Goal: Transaction & Acquisition: Purchase product/service

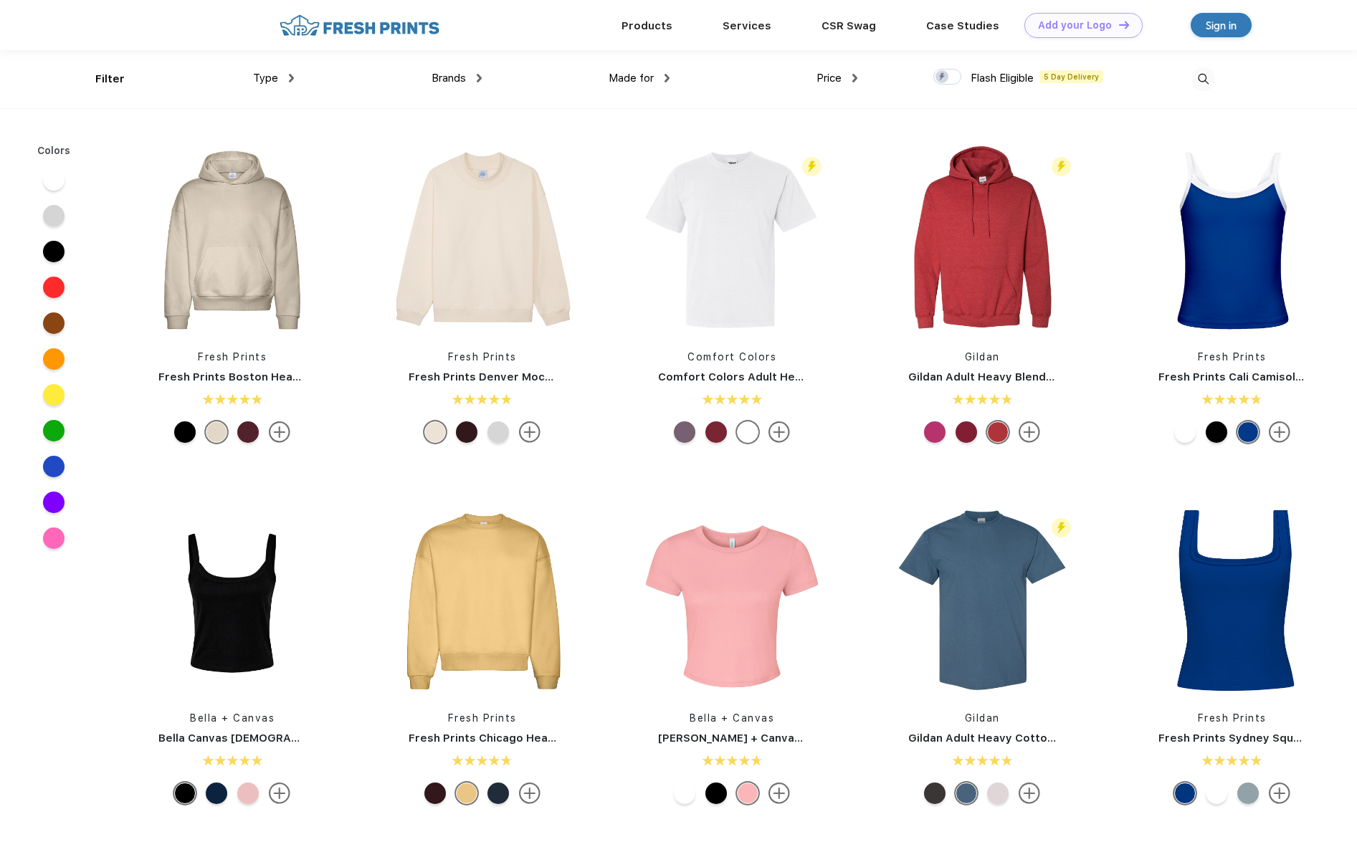
click at [291, 78] on img at bounding box center [291, 78] width 5 height 9
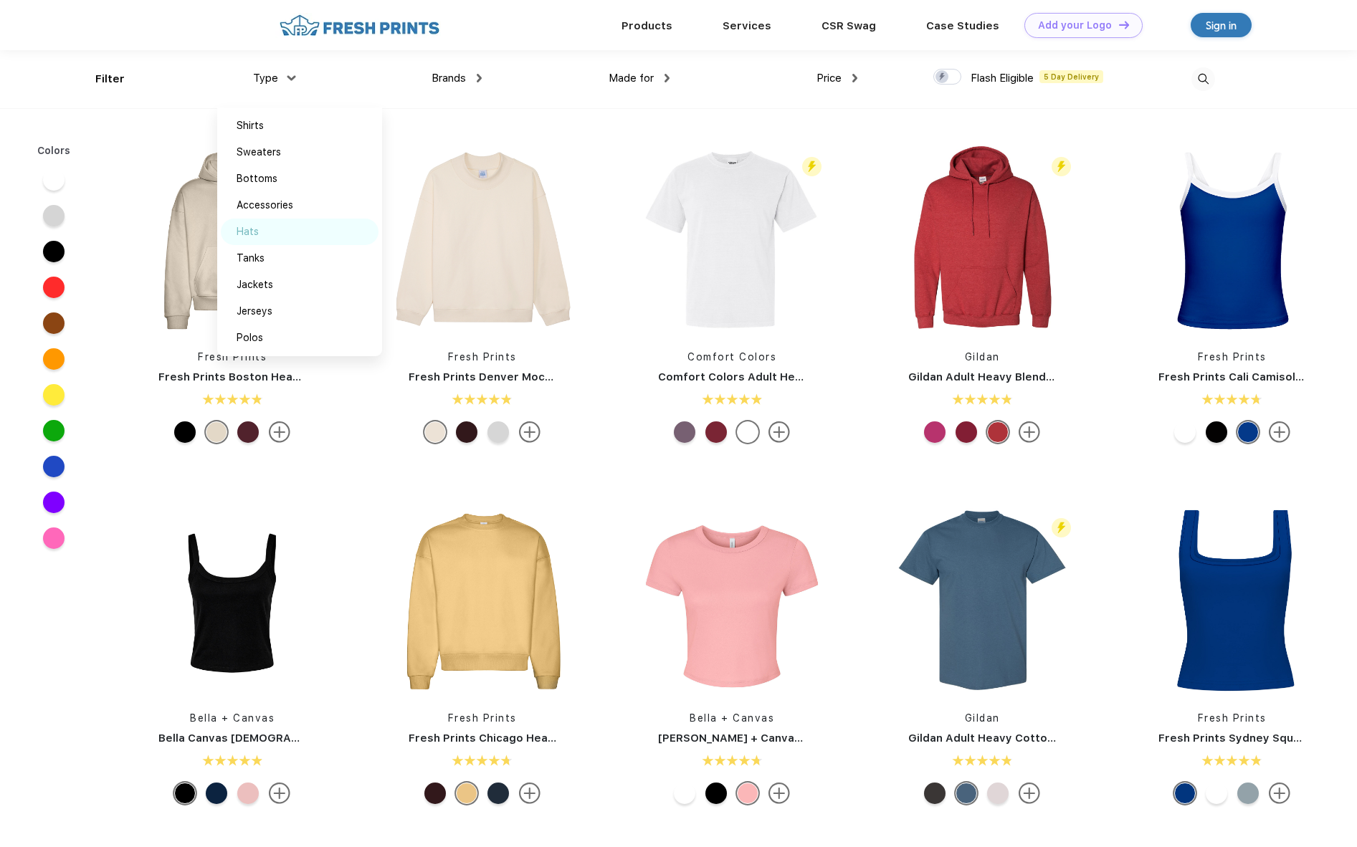
click at [259, 237] on div "Hats" at bounding box center [300, 232] width 158 height 27
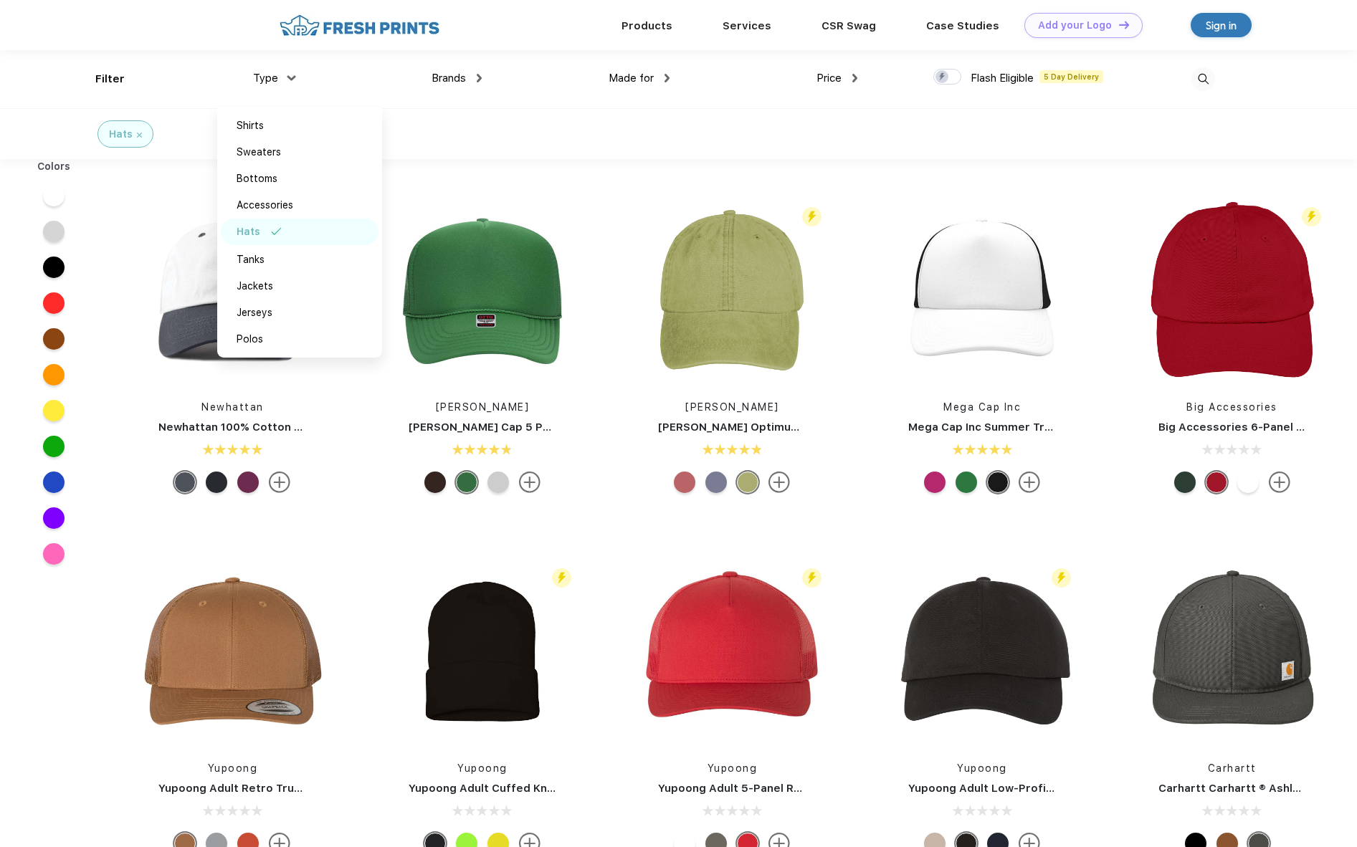
click at [842, 225] on div "Flash Eligible 5 Day Delivery [PERSON_NAME] [PERSON_NAME] Optimum Pigment Dyed-…" at bounding box center [732, 347] width 250 height 304
click at [237, 295] on img at bounding box center [232, 290] width 191 height 191
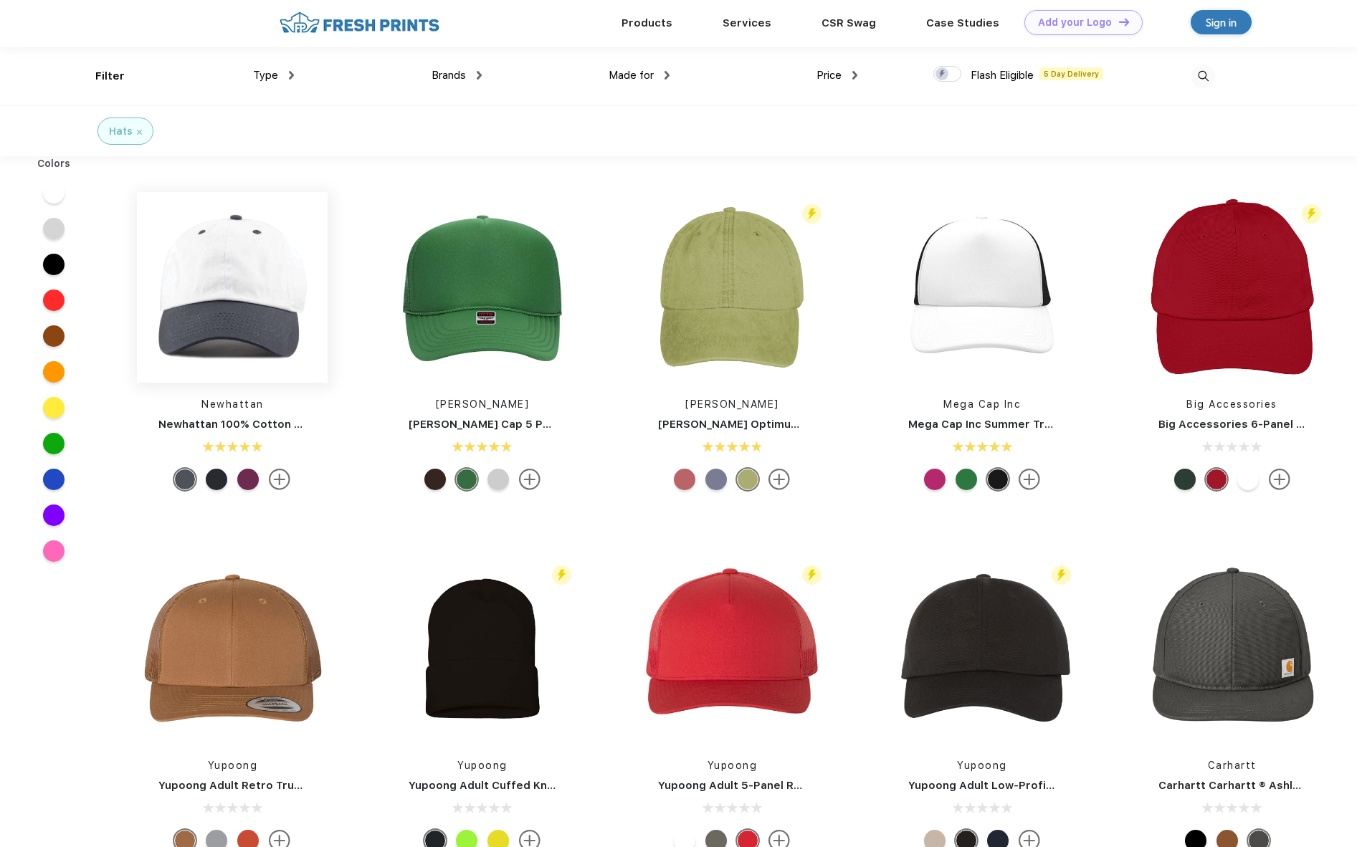
scroll to position [3, 0]
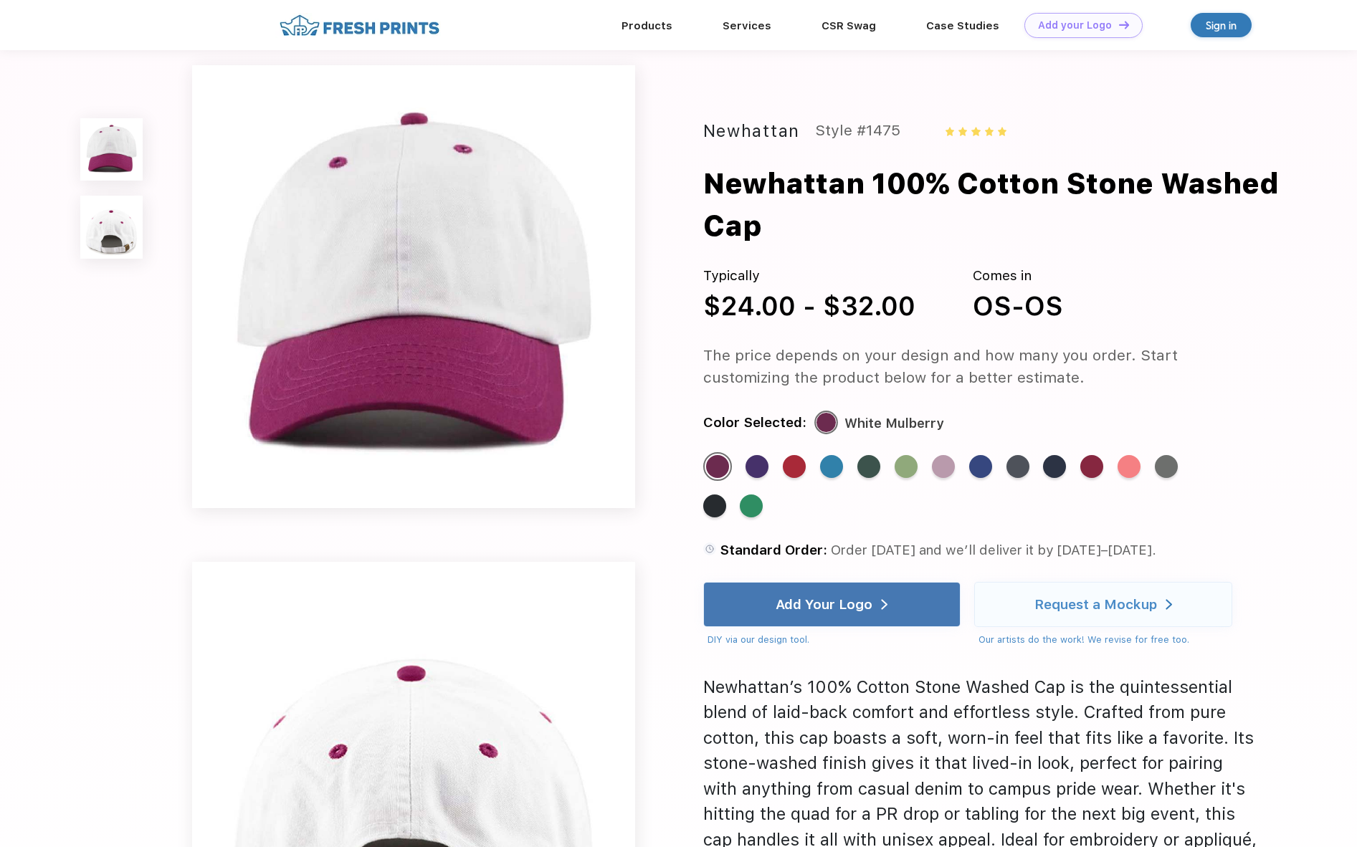
click at [114, 244] on img at bounding box center [111, 227] width 62 height 62
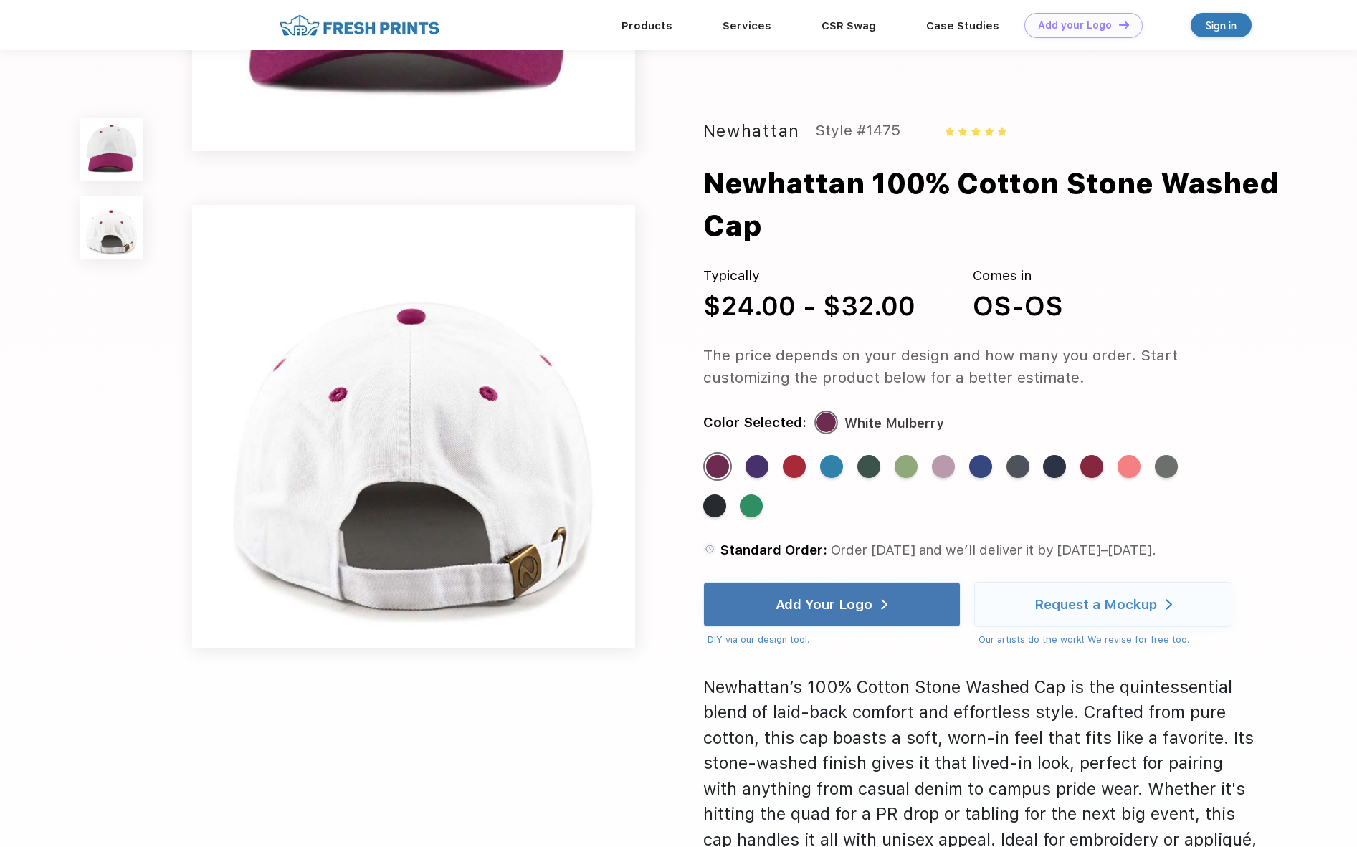
scroll to position [467, 0]
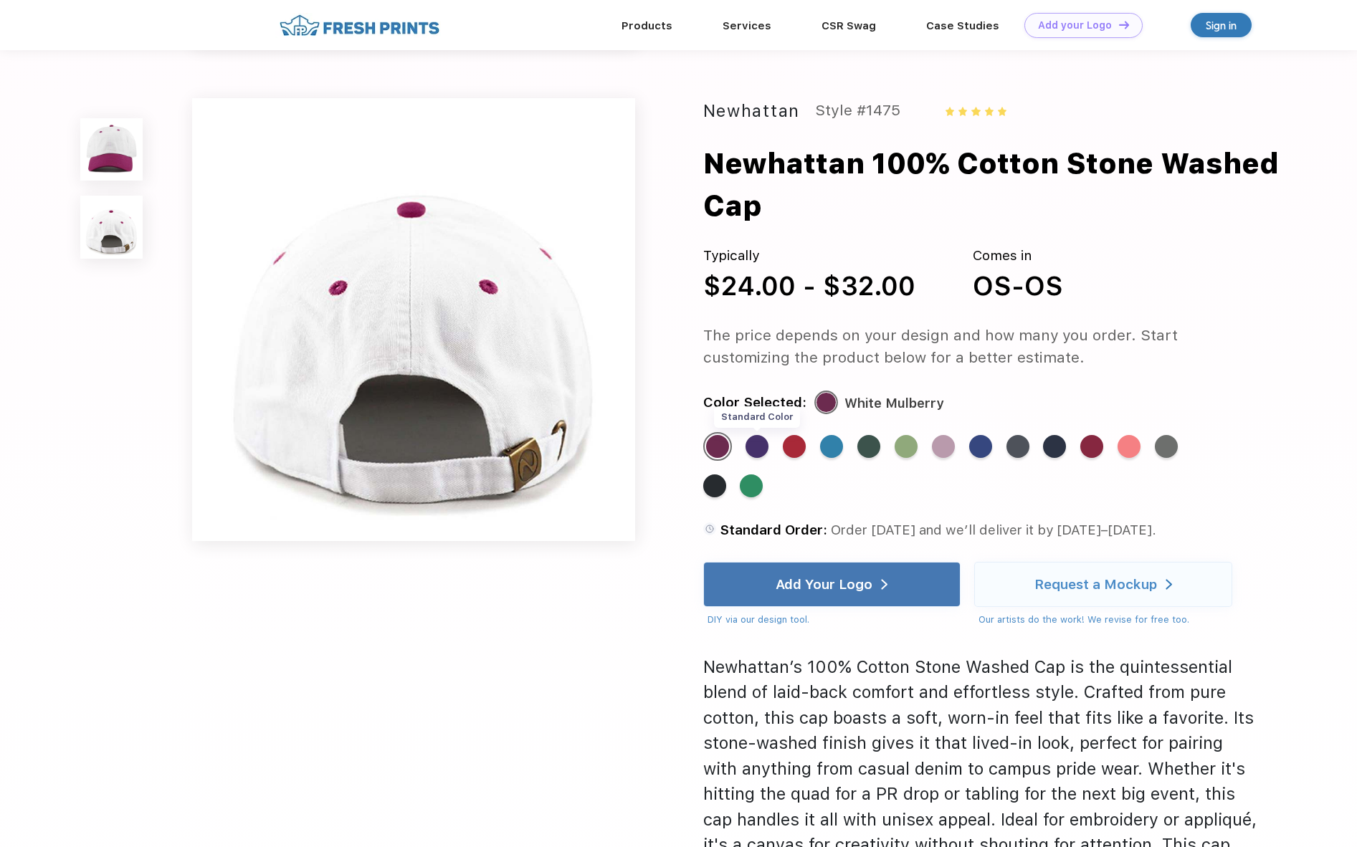
click at [764, 456] on div "Standard Color" at bounding box center [757, 445] width 23 height 23
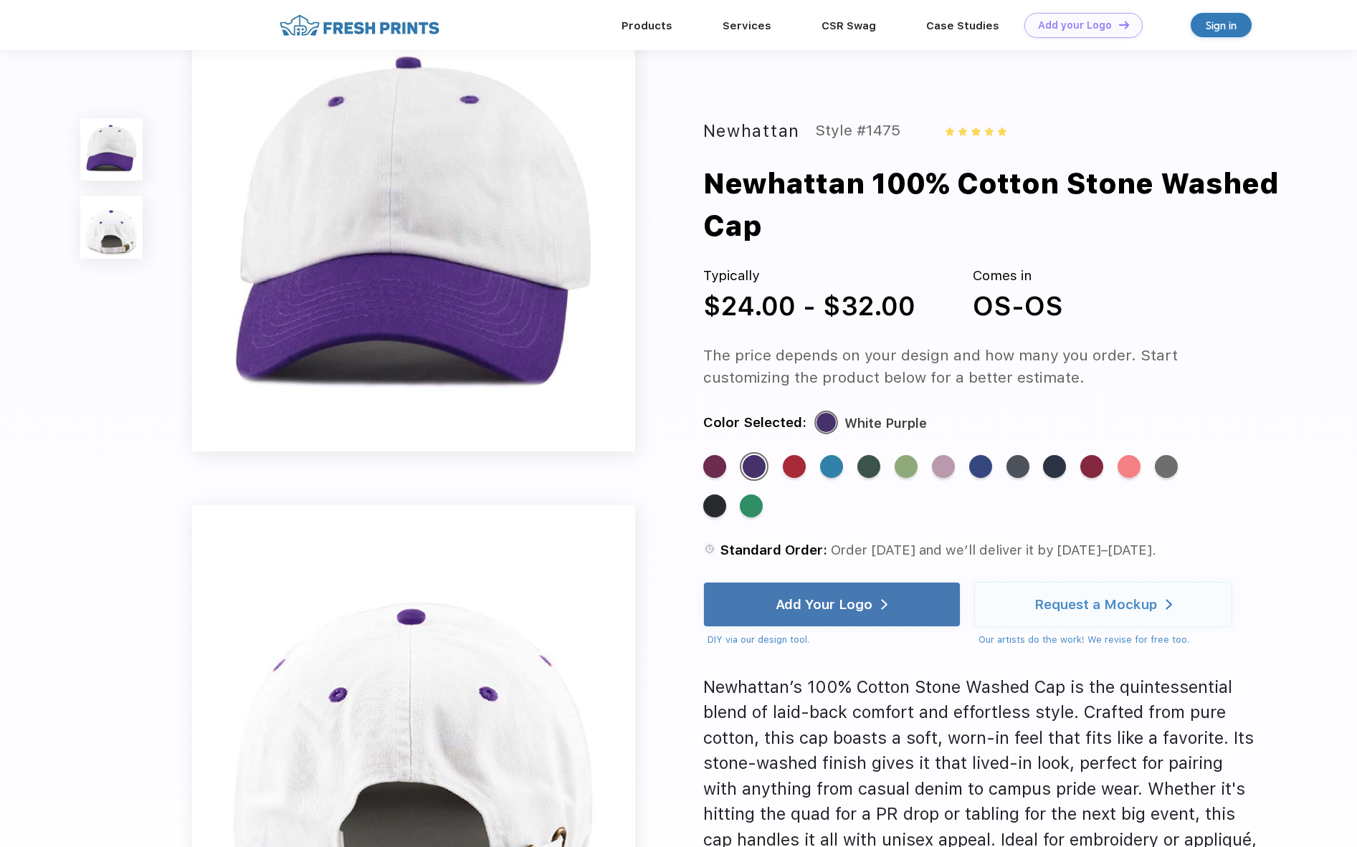
scroll to position [0, 0]
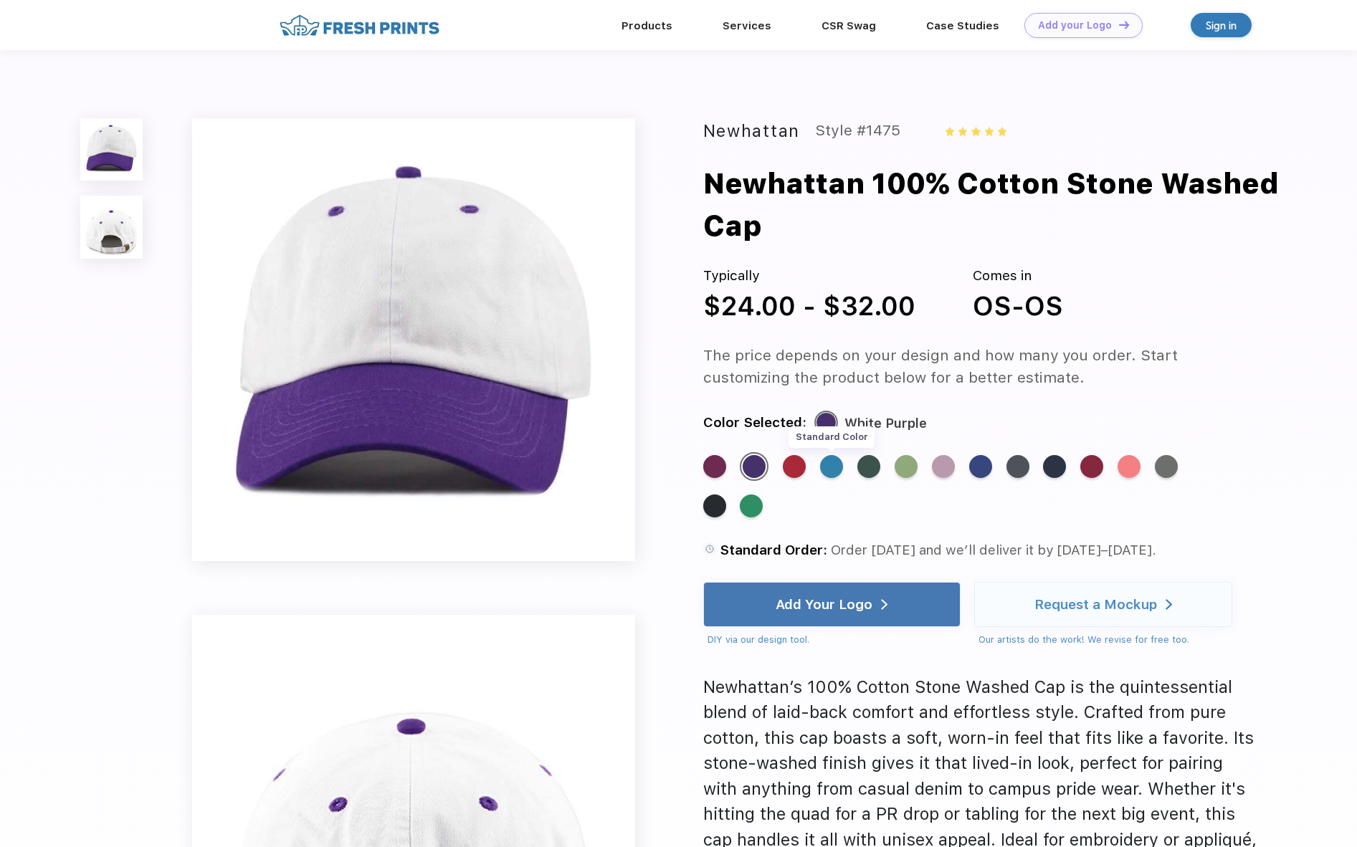
click at [837, 473] on div "Standard Color" at bounding box center [831, 466] width 23 height 23
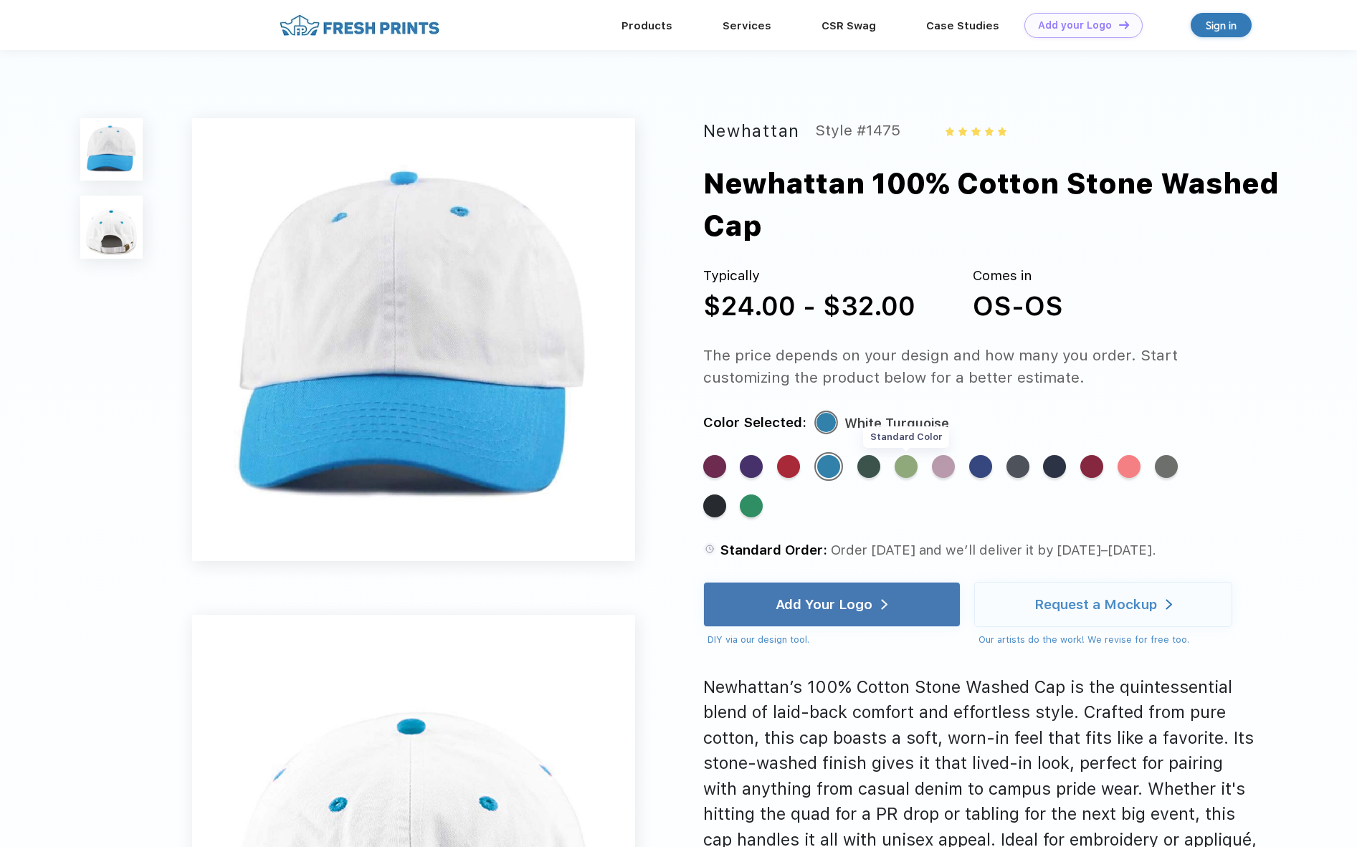
click at [906, 468] on div "Standard Color" at bounding box center [906, 466] width 23 height 23
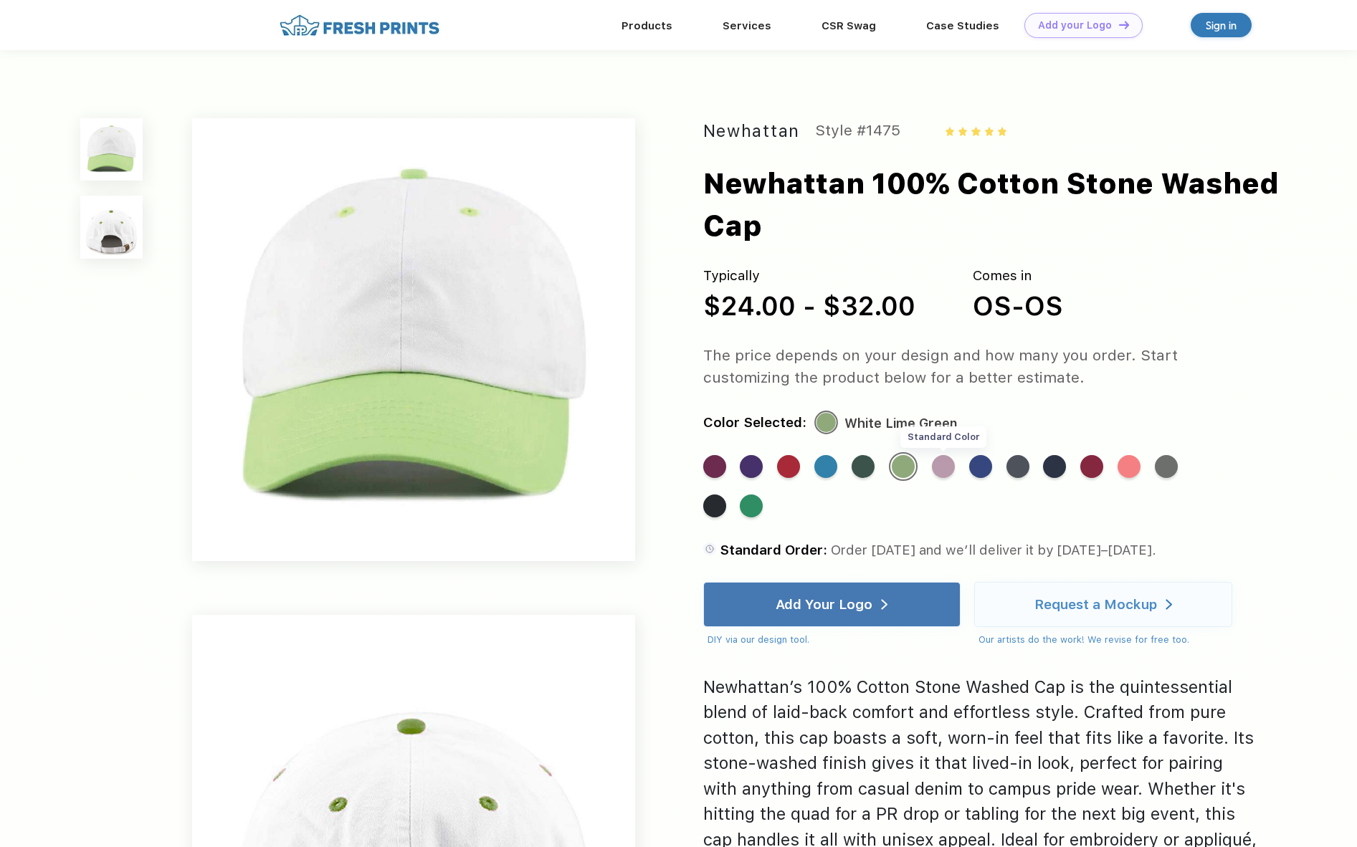
click at [942, 468] on div "Standard Color" at bounding box center [943, 466] width 23 height 23
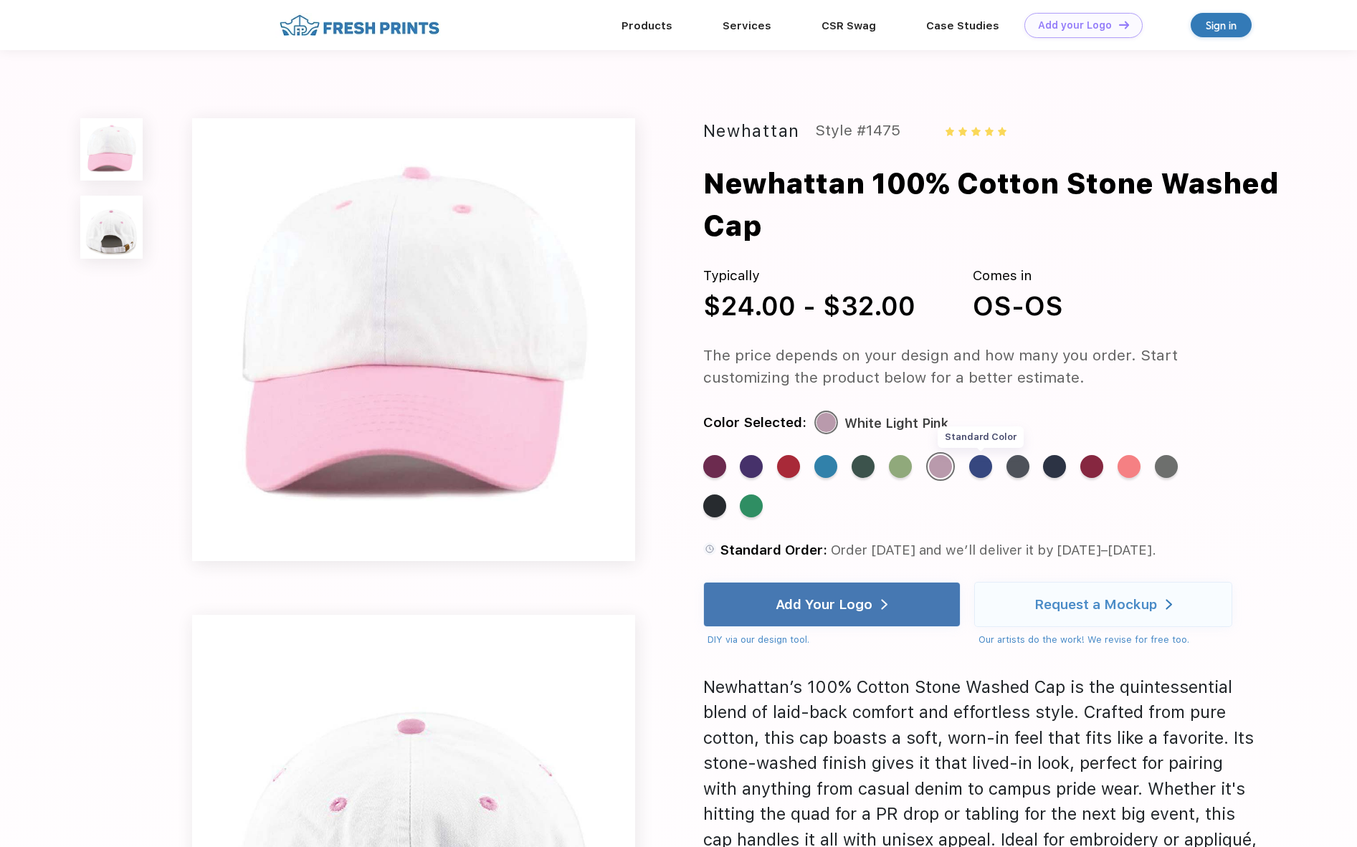
click at [972, 467] on div "Standard Color" at bounding box center [980, 466] width 23 height 23
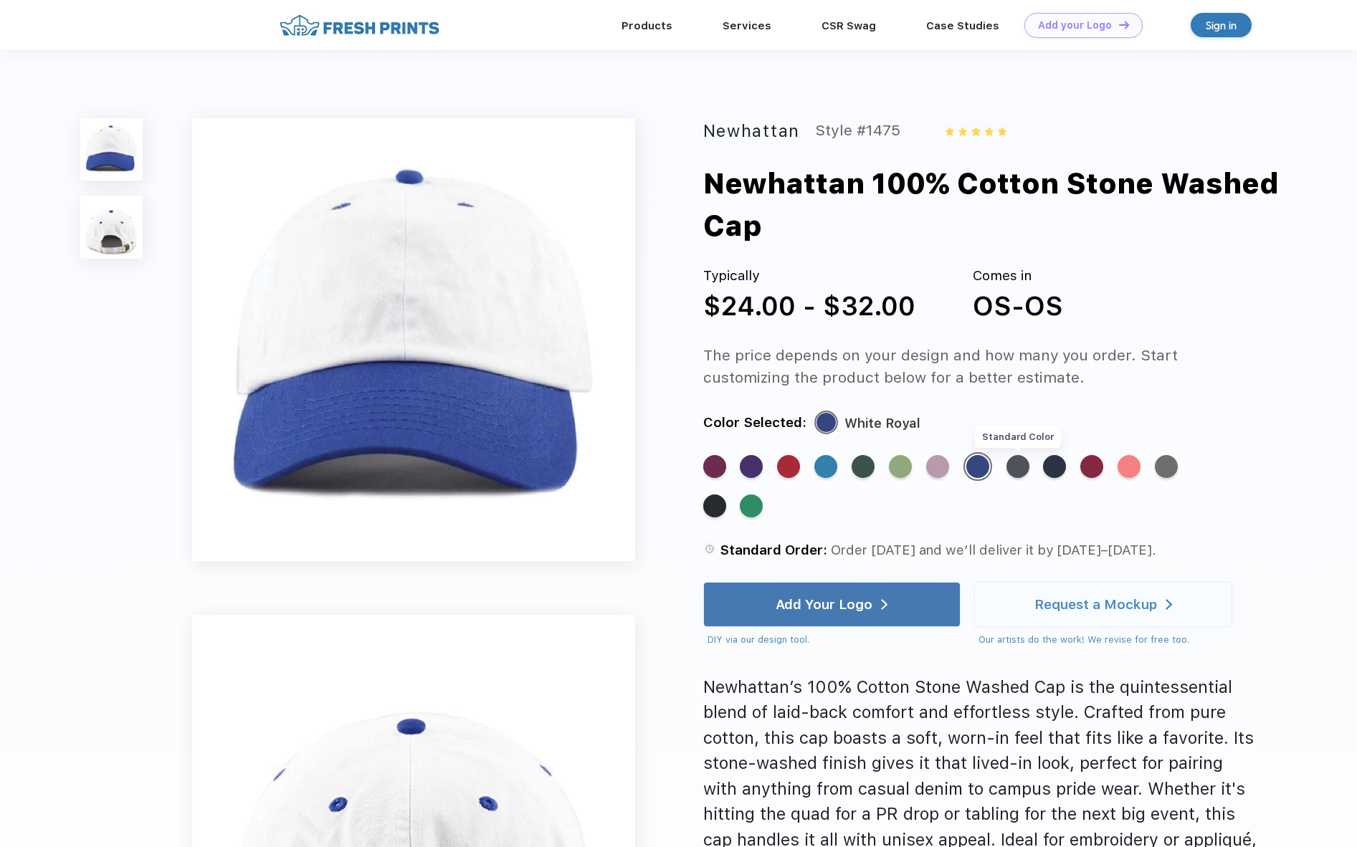
click at [1016, 470] on div "Standard Color" at bounding box center [1018, 466] width 23 height 23
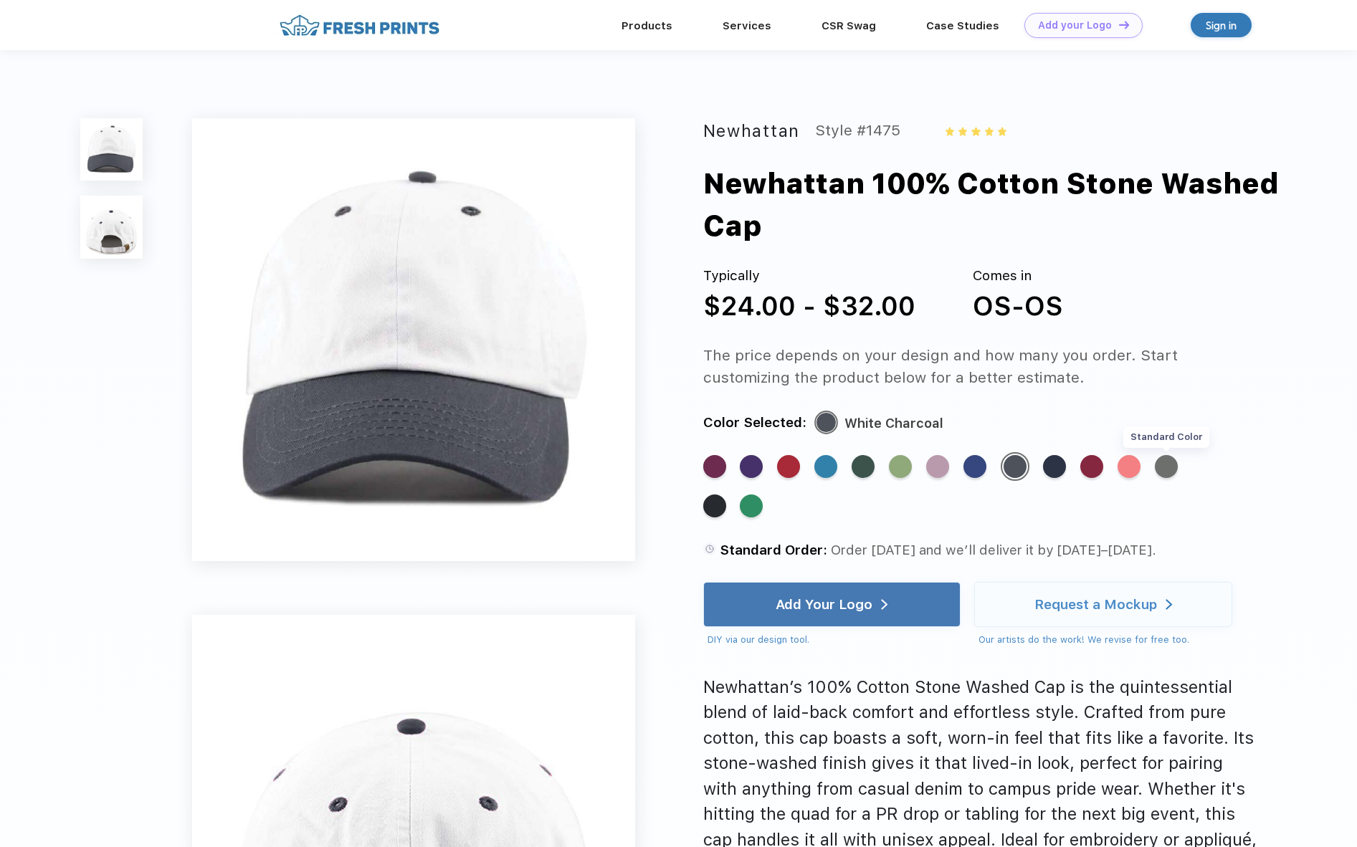
click at [1169, 470] on div "Standard Color" at bounding box center [1166, 466] width 23 height 23
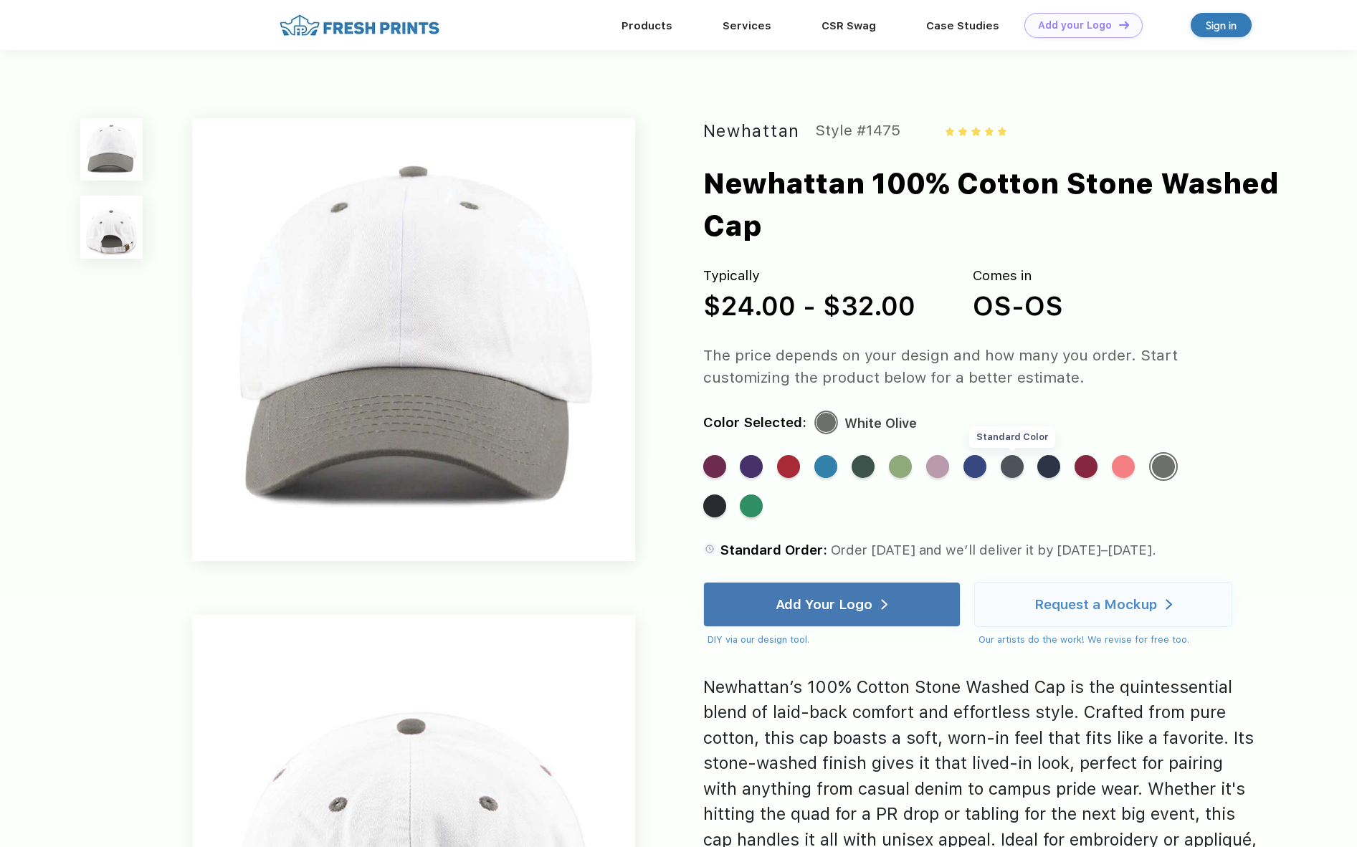
click at [1014, 469] on div "Standard Color" at bounding box center [1012, 466] width 23 height 23
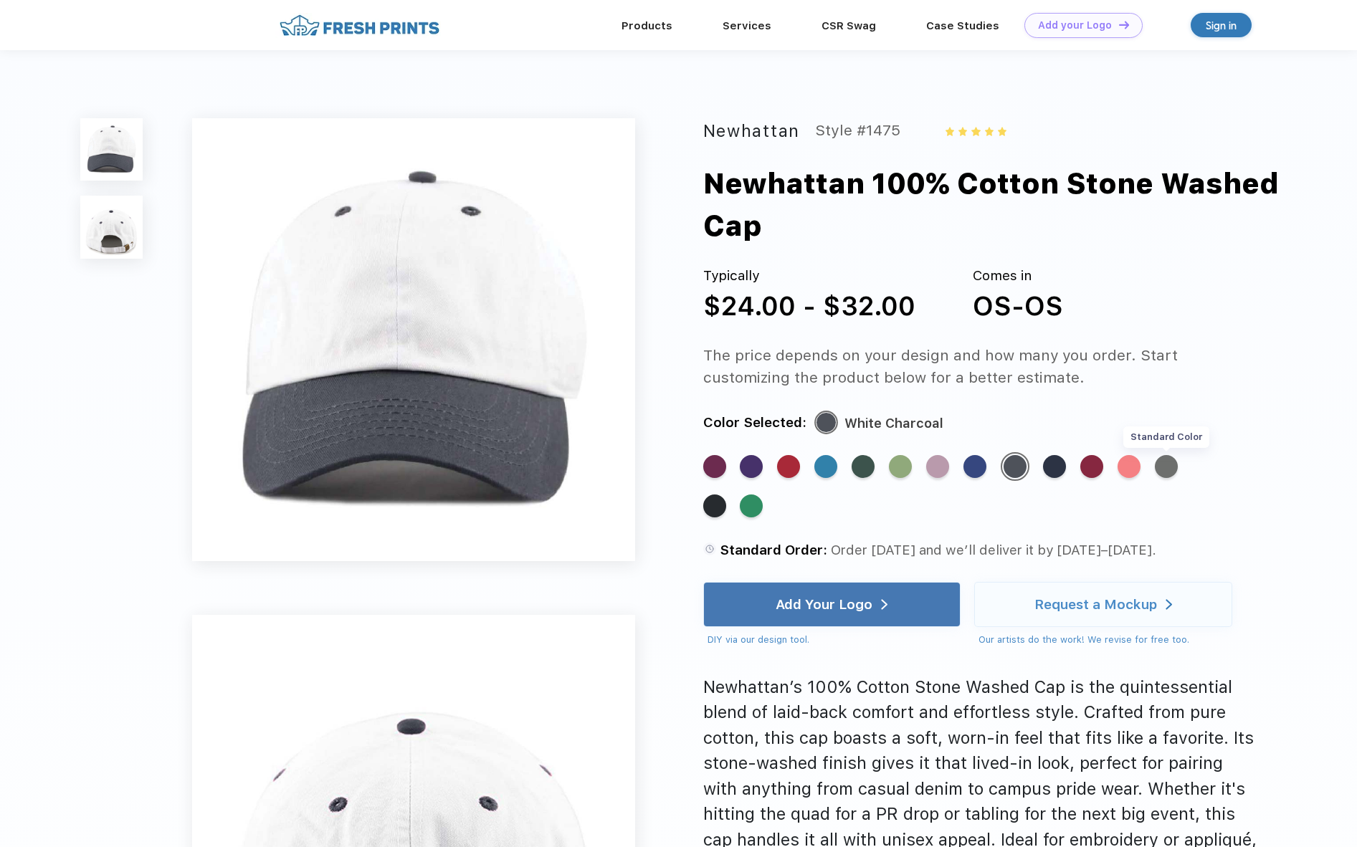
click at [1173, 469] on div "Standard Color" at bounding box center [1166, 466] width 23 height 23
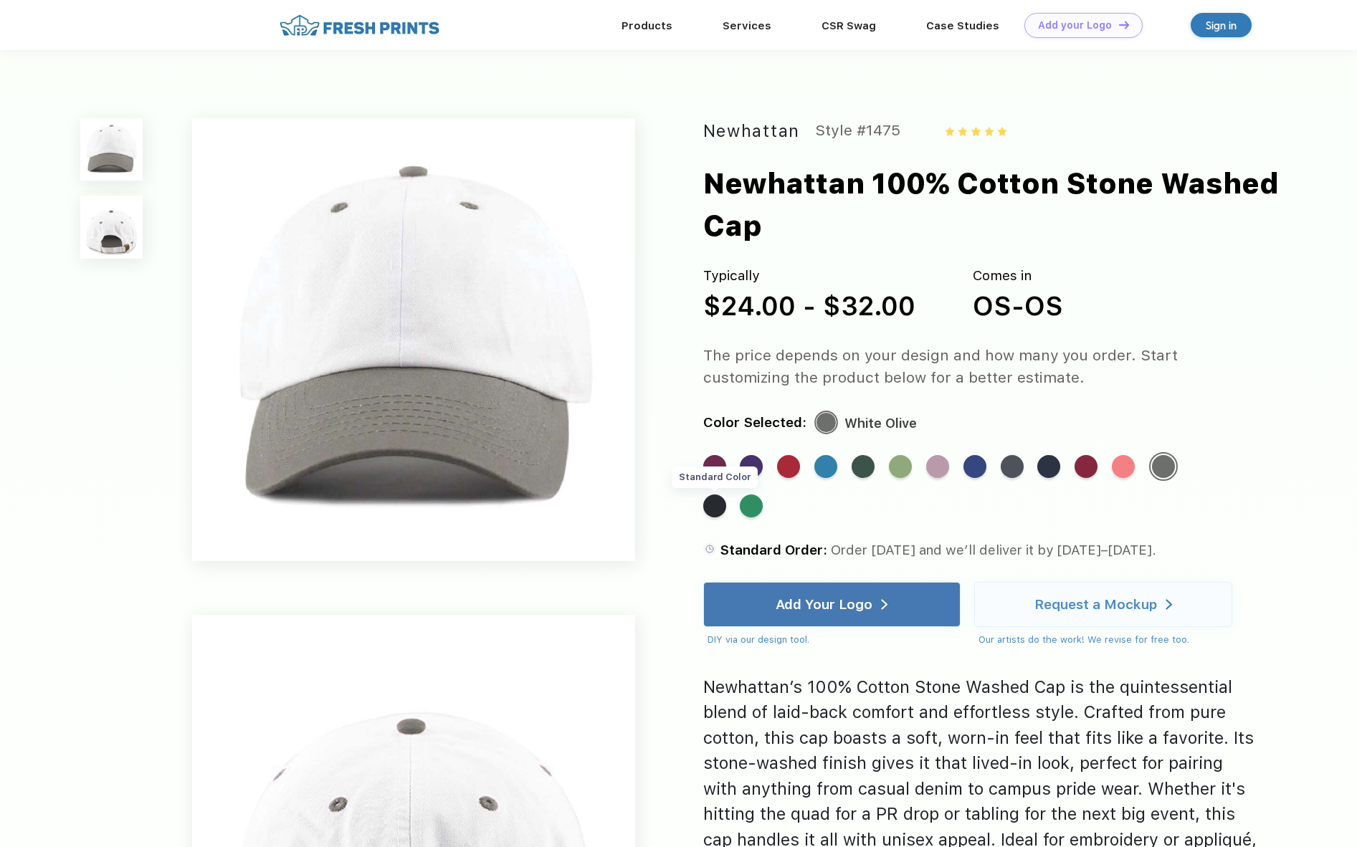
click at [726, 495] on div "Standard Color" at bounding box center [714, 506] width 23 height 23
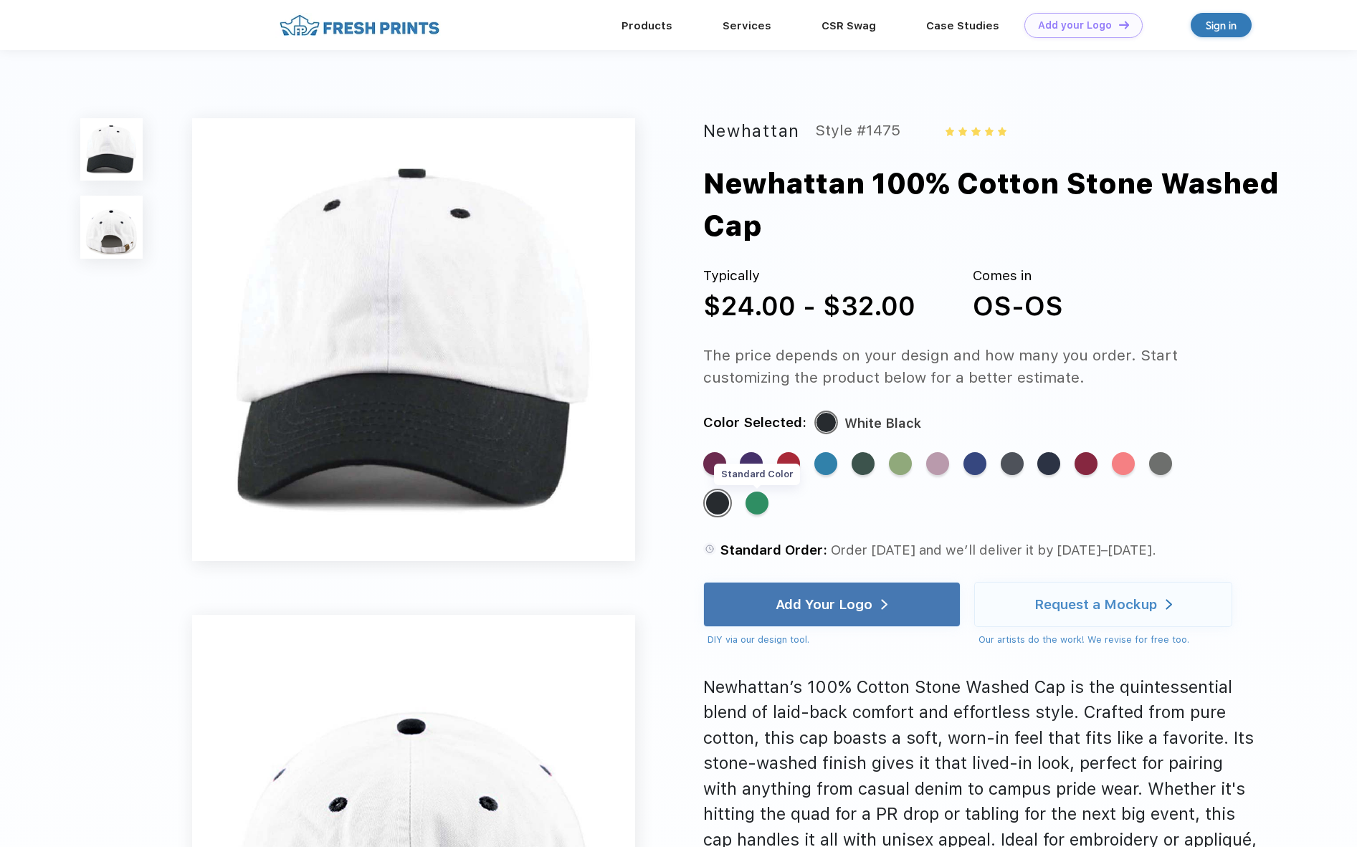
click at [746, 510] on div "Standard Color" at bounding box center [757, 503] width 23 height 23
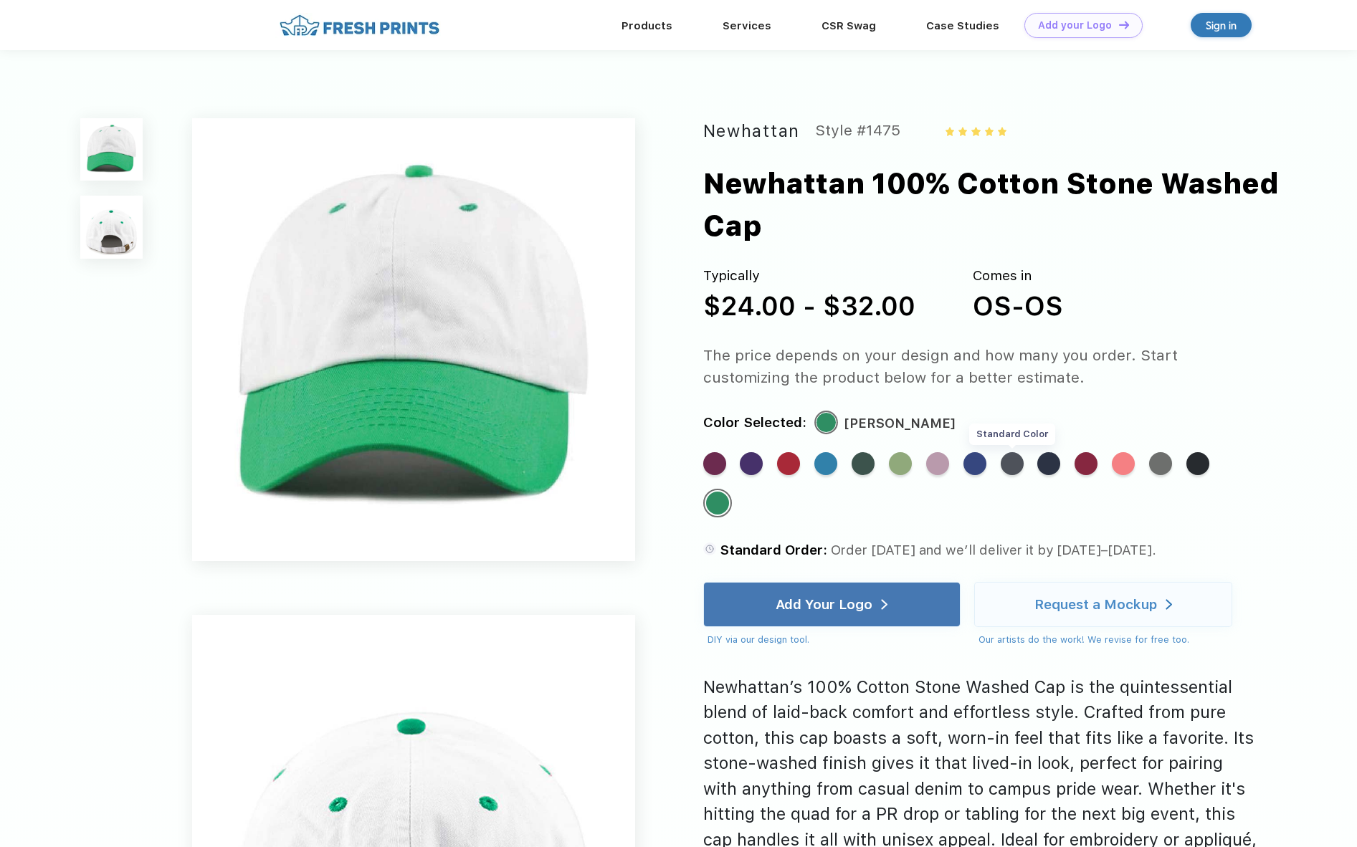
click at [1010, 457] on div "Standard Color" at bounding box center [1012, 463] width 23 height 23
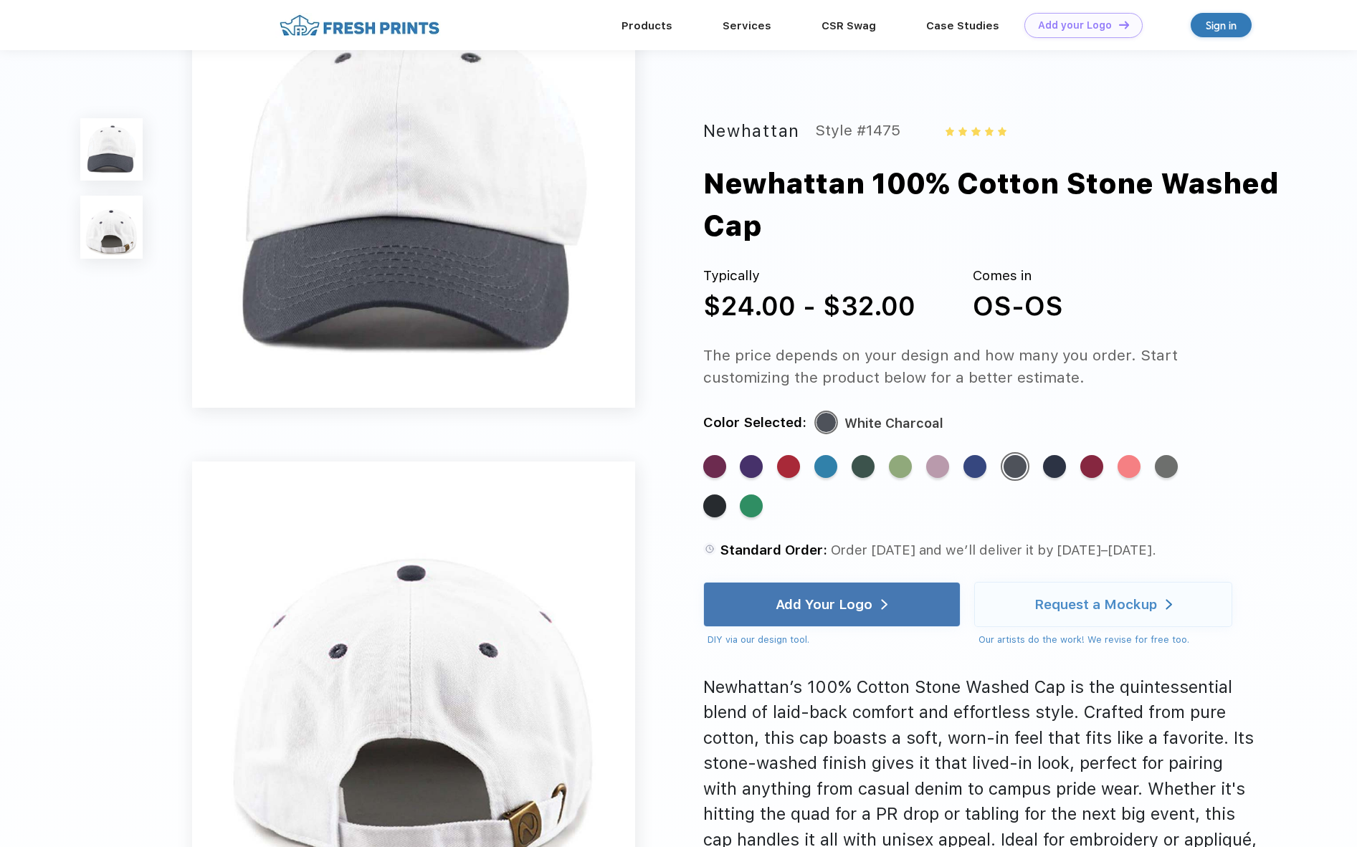
scroll to position [105, 0]
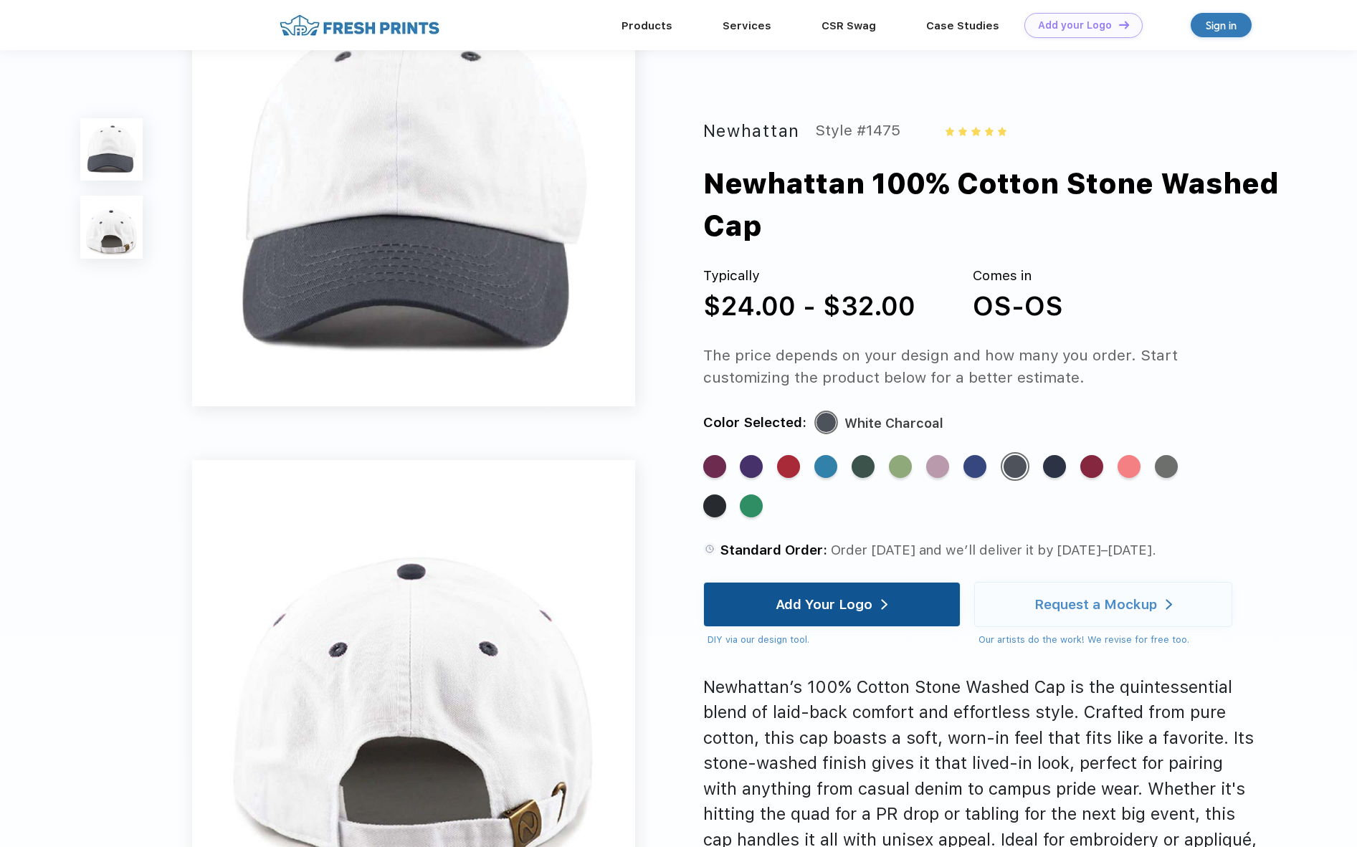
click at [806, 612] on div "Add Your Logo" at bounding box center [832, 605] width 112 height 44
